Goal: Information Seeking & Learning: Learn about a topic

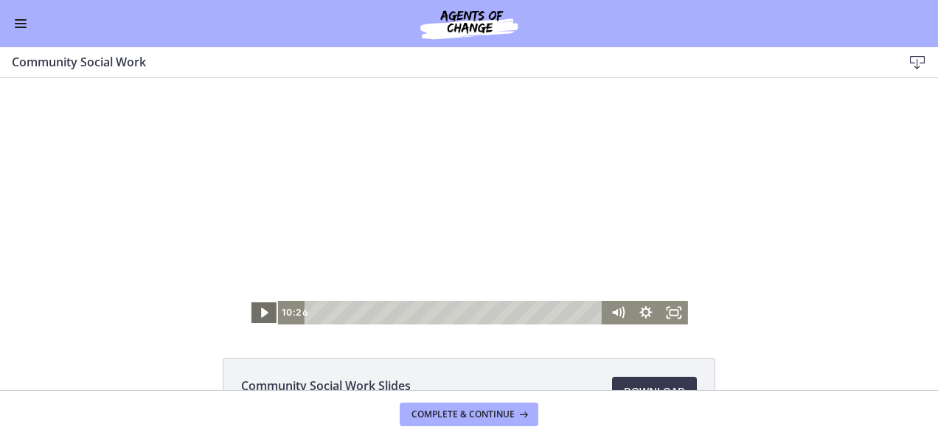
scroll to position [485, 0]
click at [262, 310] on icon "Play Video" at bounding box center [265, 312] width 7 height 10
click at [259, 310] on icon "Pause" at bounding box center [263, 312] width 9 height 11
click at [262, 310] on icon "Play Video" at bounding box center [265, 312] width 7 height 10
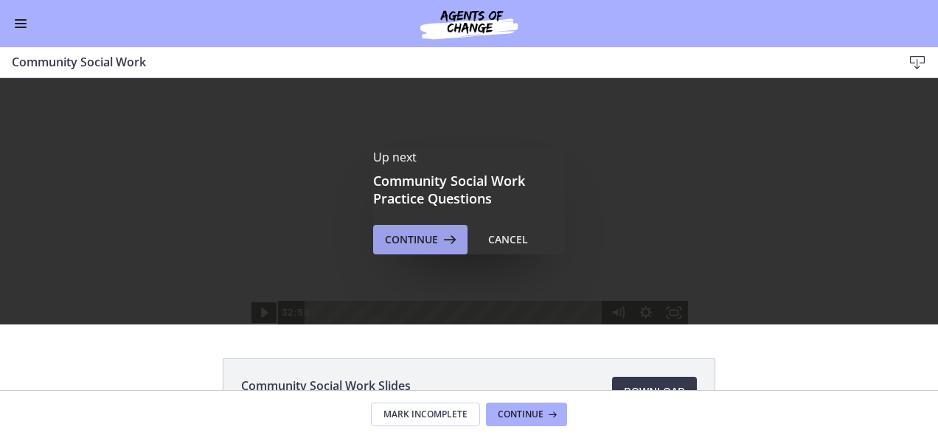
click at [398, 243] on span "Continue" at bounding box center [411, 240] width 53 height 18
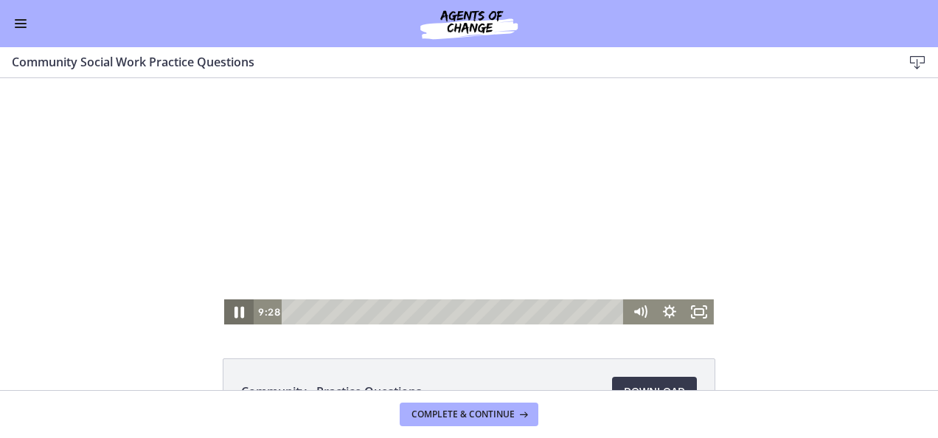
click at [226, 317] on icon "Pause" at bounding box center [238, 312] width 35 height 30
click at [236, 311] on icon "Play Video" at bounding box center [240, 312] width 9 height 13
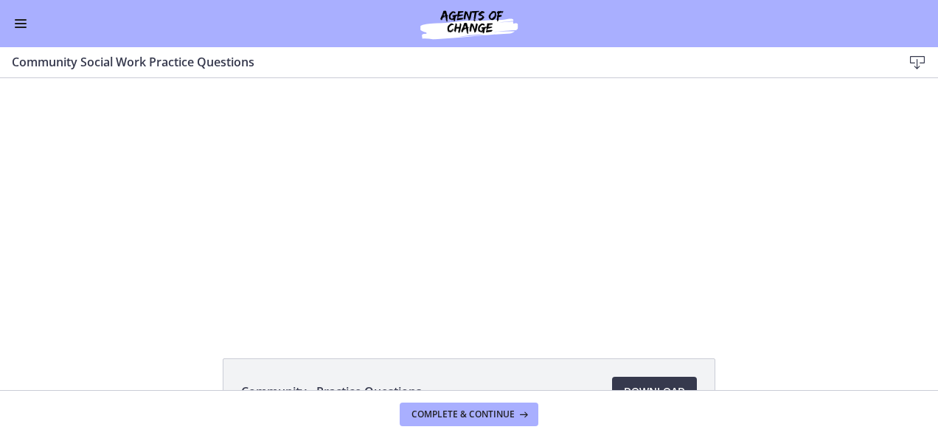
click at [102, 310] on div "Click for sound @keyframes VOLUME_SMALL_WAVE_FLASH { 0% { opacity: 0; } 33% { o…" at bounding box center [469, 201] width 938 height 246
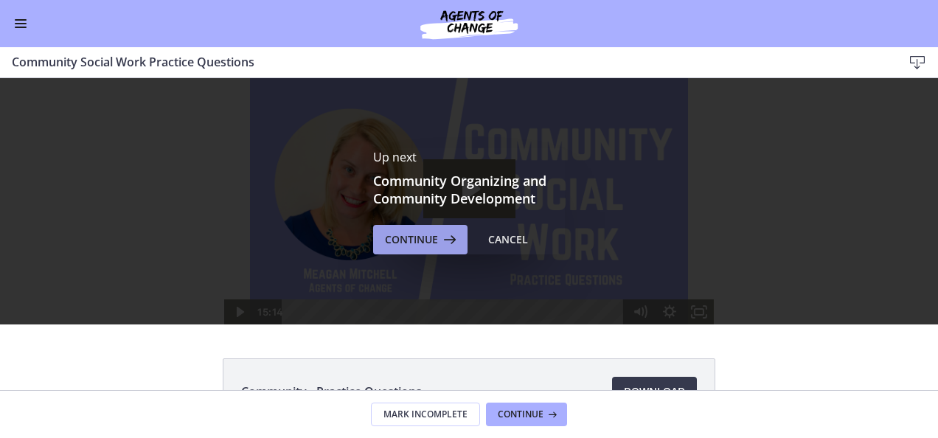
click at [397, 243] on span "Continue" at bounding box center [411, 240] width 53 height 18
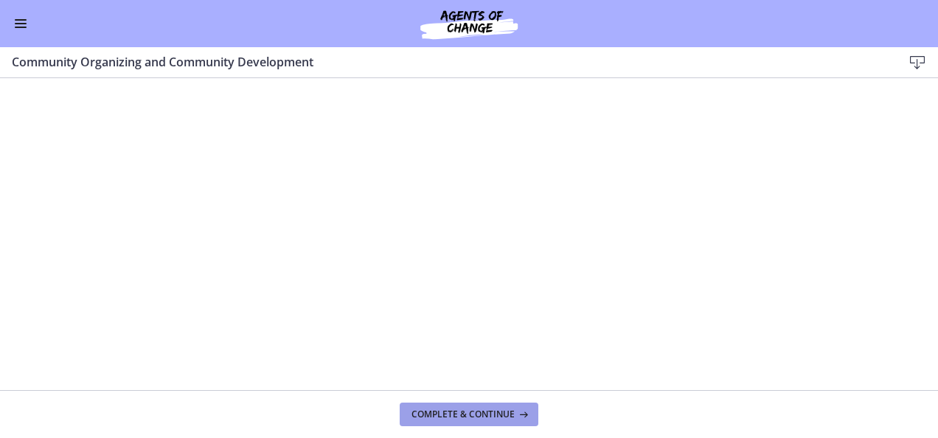
click at [467, 416] on span "Complete & continue" at bounding box center [462, 414] width 103 height 12
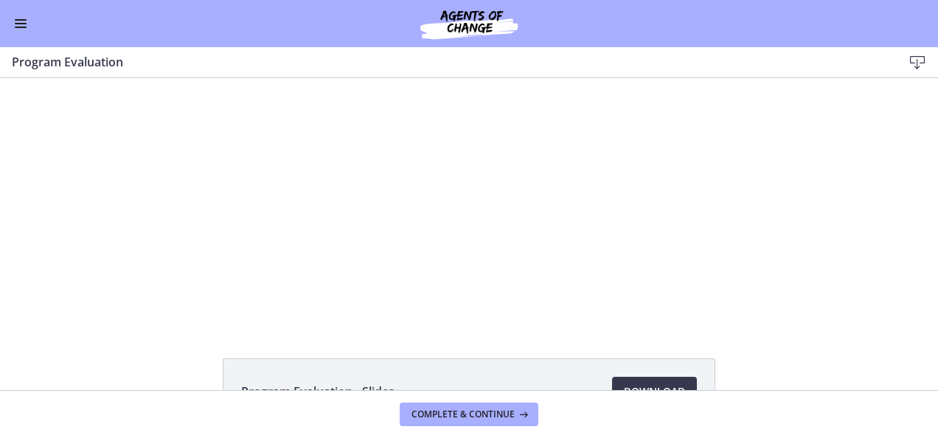
click at [19, 24] on span "Enable menu" at bounding box center [21, 23] width 12 height 1
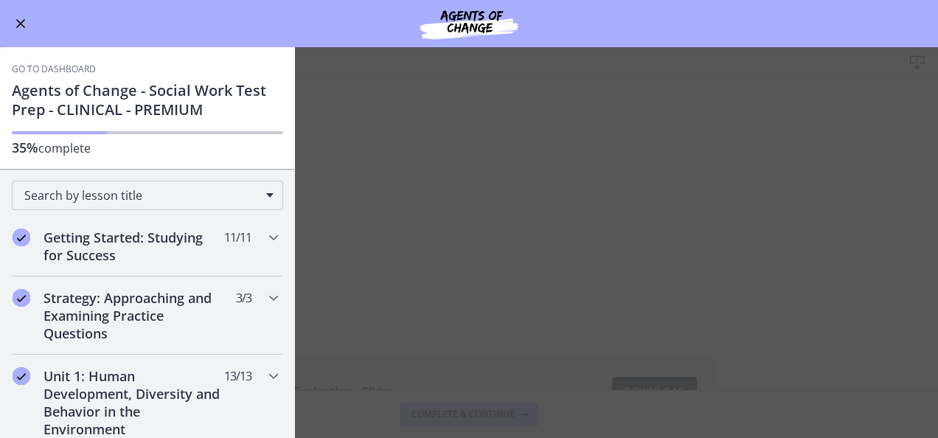
click at [21, 22] on span "Enable menu" at bounding box center [21, 24] width 10 height 10
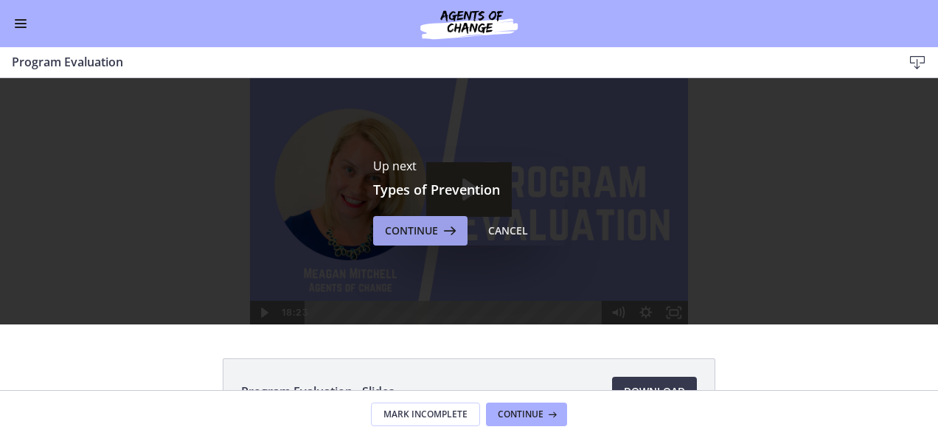
click at [419, 236] on span "Continue" at bounding box center [411, 231] width 53 height 18
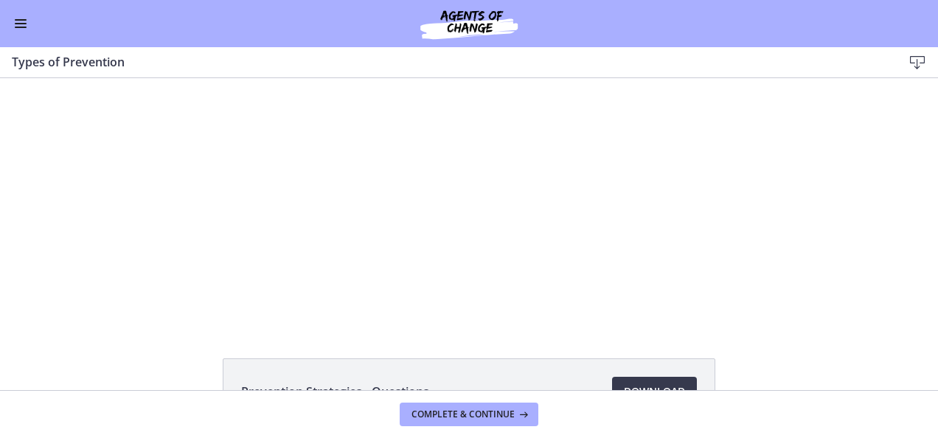
click at [22, 24] on span "Enable menu" at bounding box center [21, 23] width 12 height 1
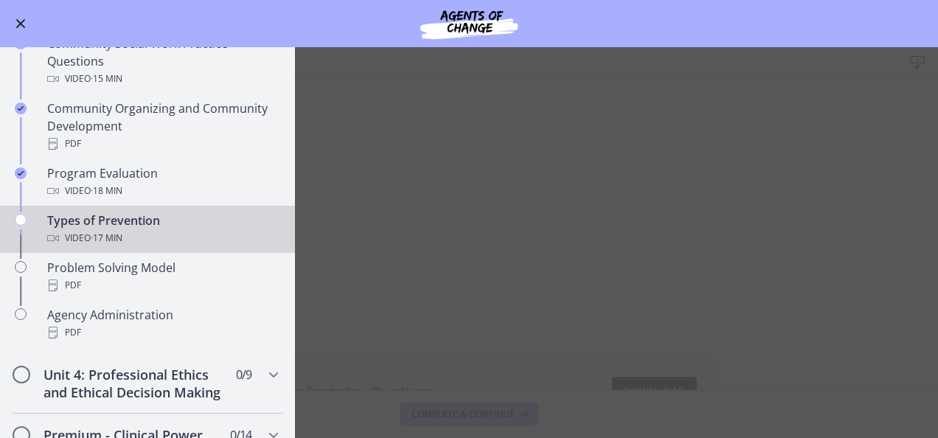
scroll to position [830, 0]
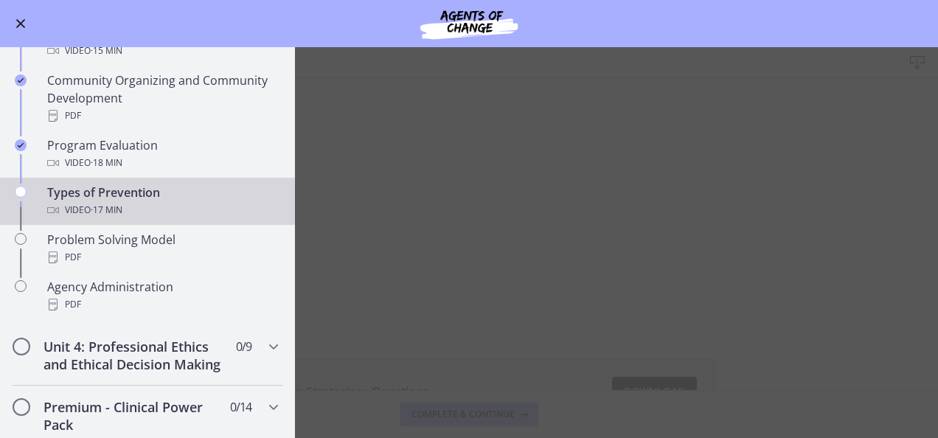
click at [20, 22] on span "Enable menu" at bounding box center [21, 24] width 10 height 10
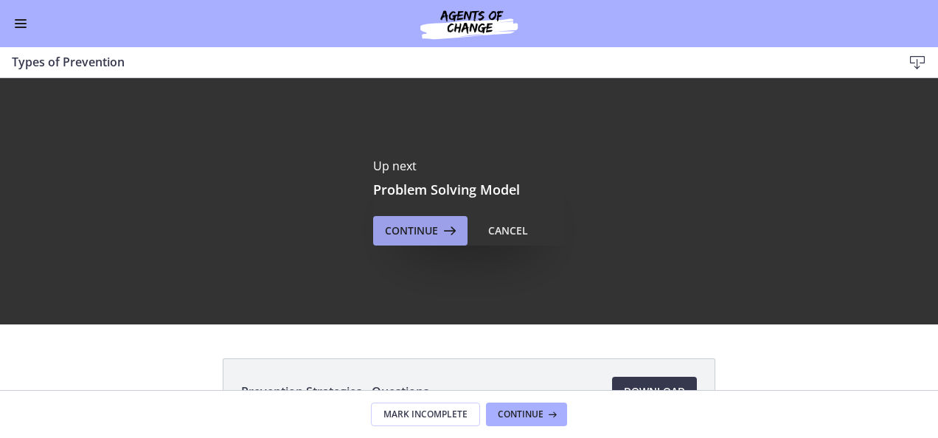
click at [386, 230] on span "Continue" at bounding box center [411, 231] width 53 height 18
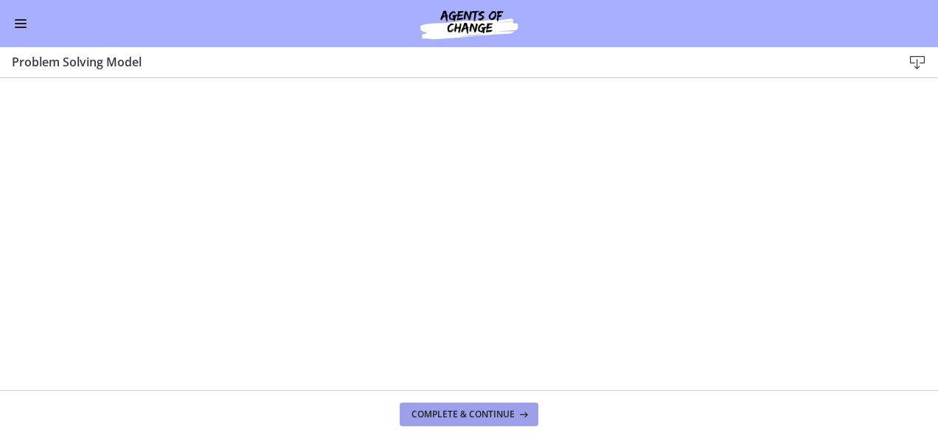
click at [473, 413] on span "Complete & continue" at bounding box center [462, 414] width 103 height 12
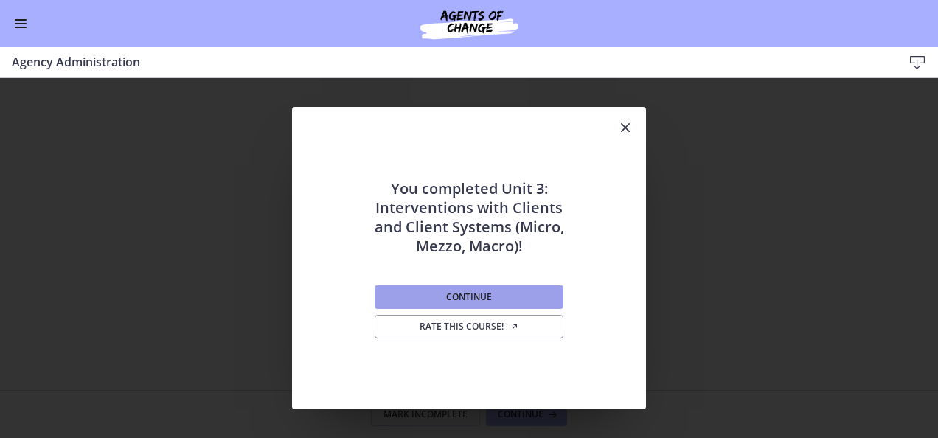
click at [462, 299] on span "Continue" at bounding box center [469, 297] width 46 height 12
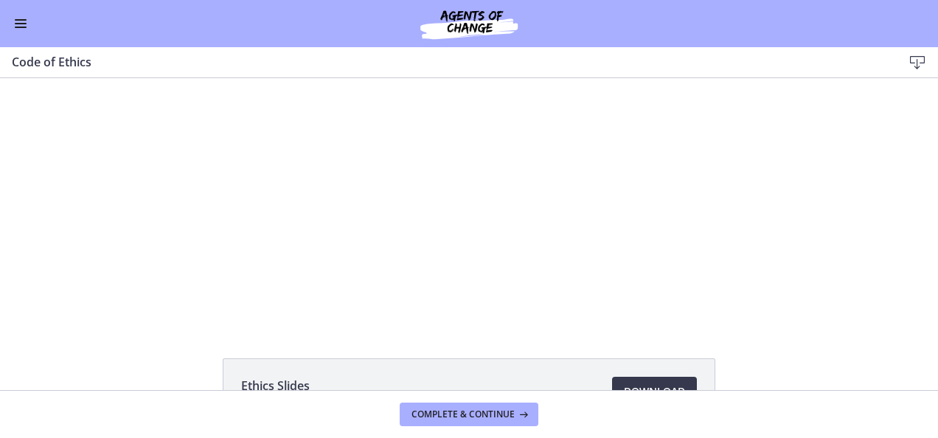
click at [19, 19] on span "Enable menu" at bounding box center [21, 19] width 12 height 1
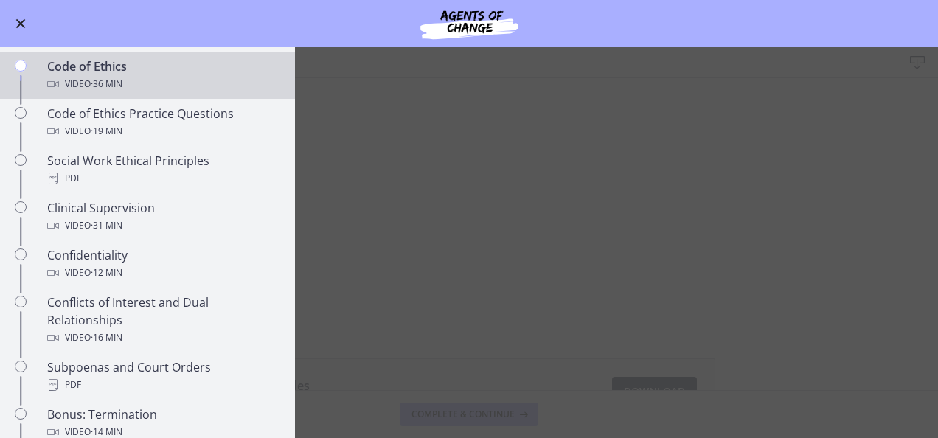
scroll to position [606, 0]
click at [21, 22] on span "Enable menu" at bounding box center [21, 24] width 10 height 10
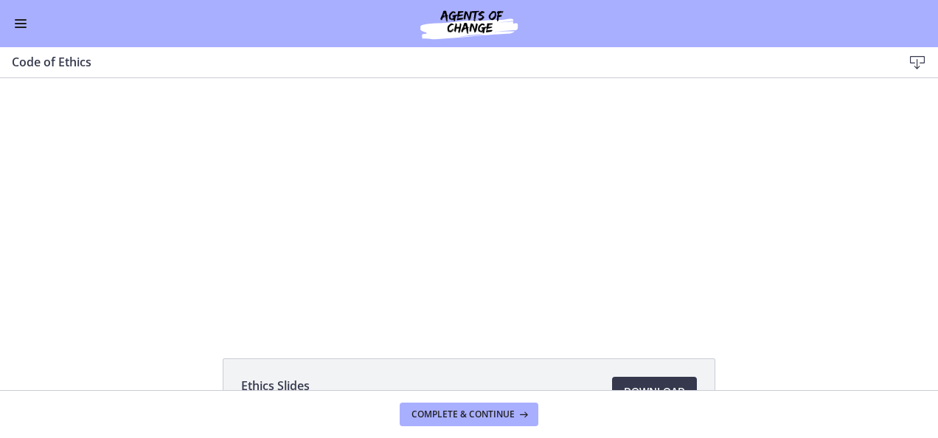
click at [0, 18] on html "Skip to main content Go to Dashboard Go to Dashboard Go to Dashboard Agents of …" at bounding box center [469, 219] width 938 height 438
click at [0, 41] on html "Skip to main content Go to Dashboard Go to Dashboard Go to Dashboard Agents of …" at bounding box center [469, 219] width 938 height 438
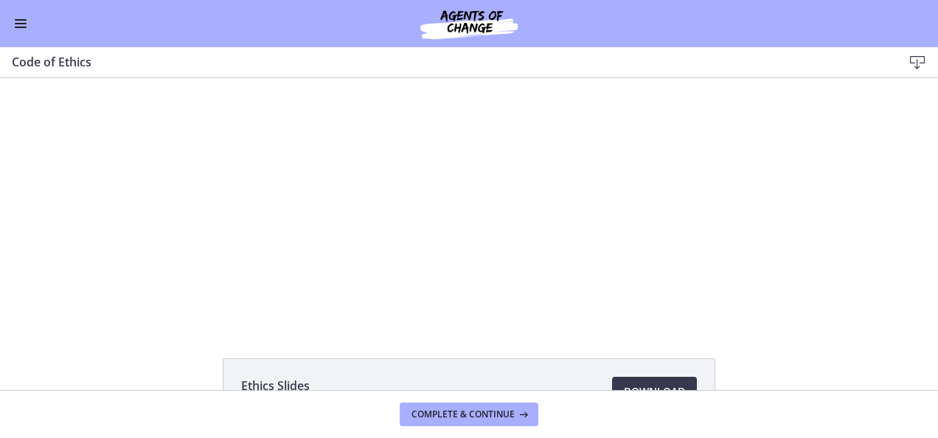
click at [0, 41] on html "Skip to main content Go to Dashboard Go to Dashboard Go to Dashboard Agents of …" at bounding box center [469, 219] width 938 height 438
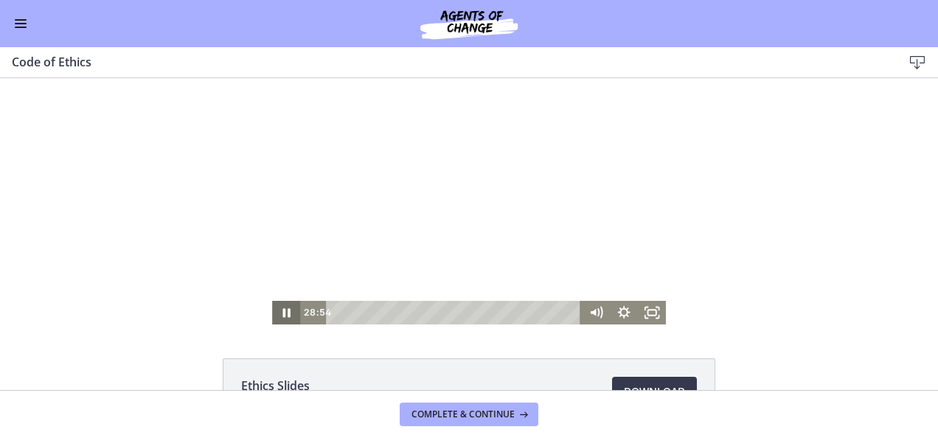
click at [279, 311] on icon "Pause" at bounding box center [286, 313] width 28 height 24
click at [283, 314] on icon "Play Video" at bounding box center [287, 313] width 9 height 12
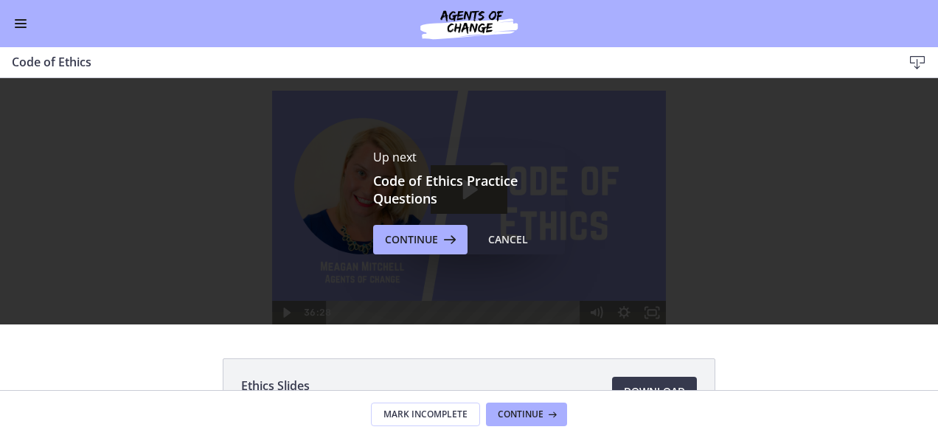
scroll to position [0, 0]
click at [424, 245] on span "Continue" at bounding box center [411, 240] width 53 height 18
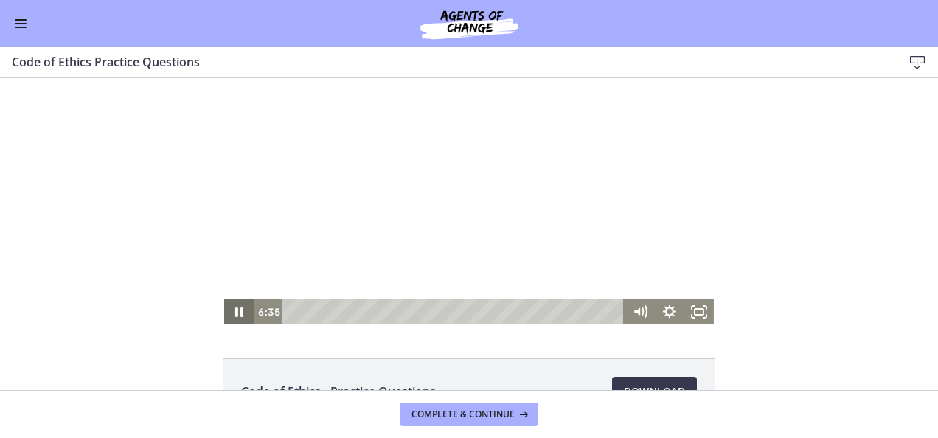
click at [235, 315] on icon "Pause" at bounding box center [239, 312] width 8 height 10
click at [236, 315] on icon "Play Video" at bounding box center [240, 312] width 9 height 13
click at [235, 310] on icon "Pause" at bounding box center [239, 312] width 8 height 10
click at [237, 314] on icon "Play Video" at bounding box center [240, 312] width 7 height 10
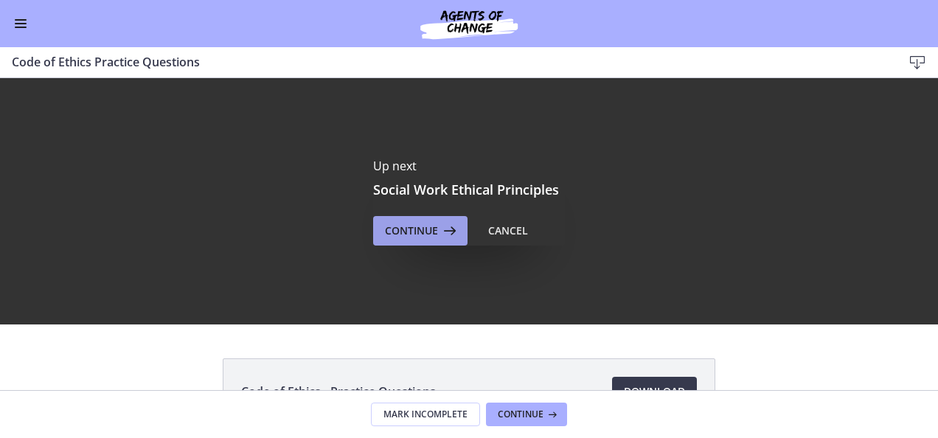
click at [394, 231] on span "Continue" at bounding box center [411, 231] width 53 height 18
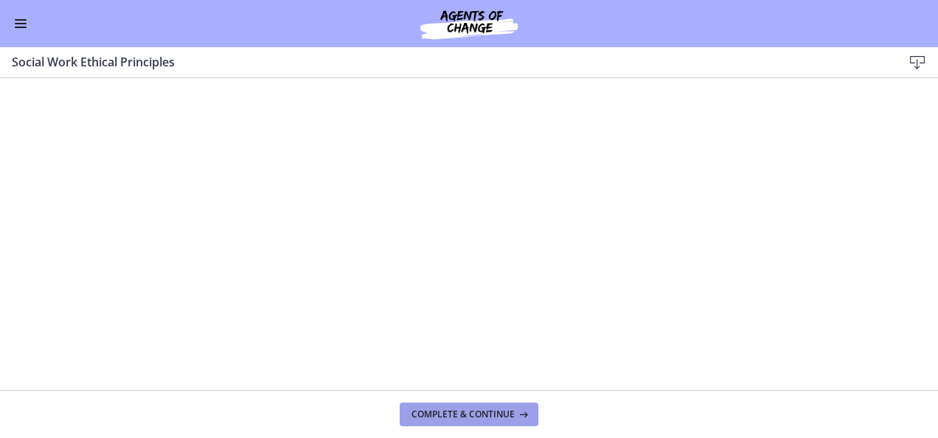
click at [443, 412] on span "Complete & continue" at bounding box center [462, 414] width 103 height 12
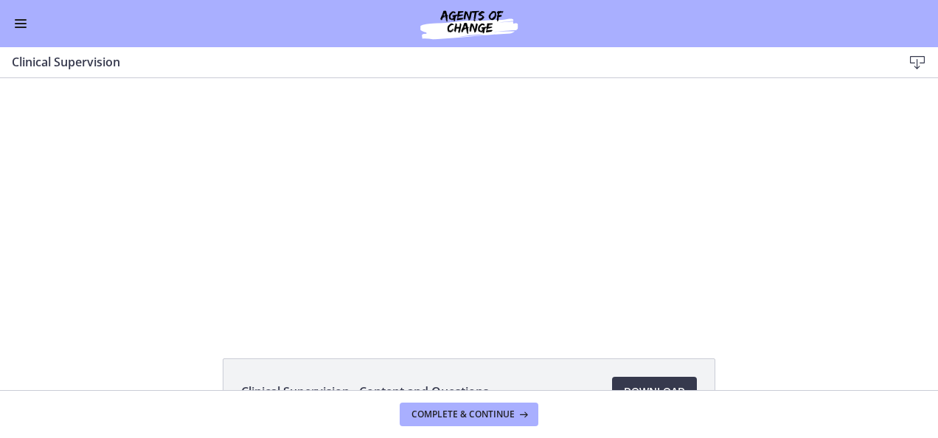
click at [18, 25] on button "Enable menu" at bounding box center [21, 24] width 18 height 18
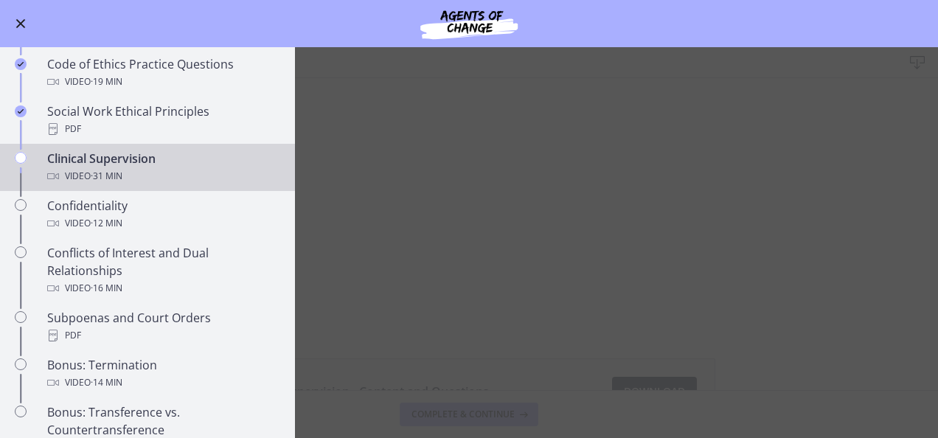
scroll to position [718, 0]
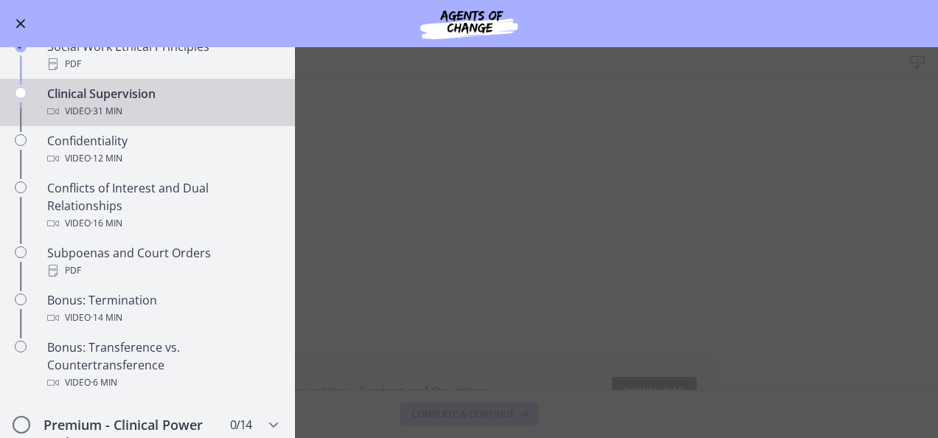
click at [19, 21] on span "Enable menu" at bounding box center [21, 24] width 10 height 10
